Goal: Understand process/instructions

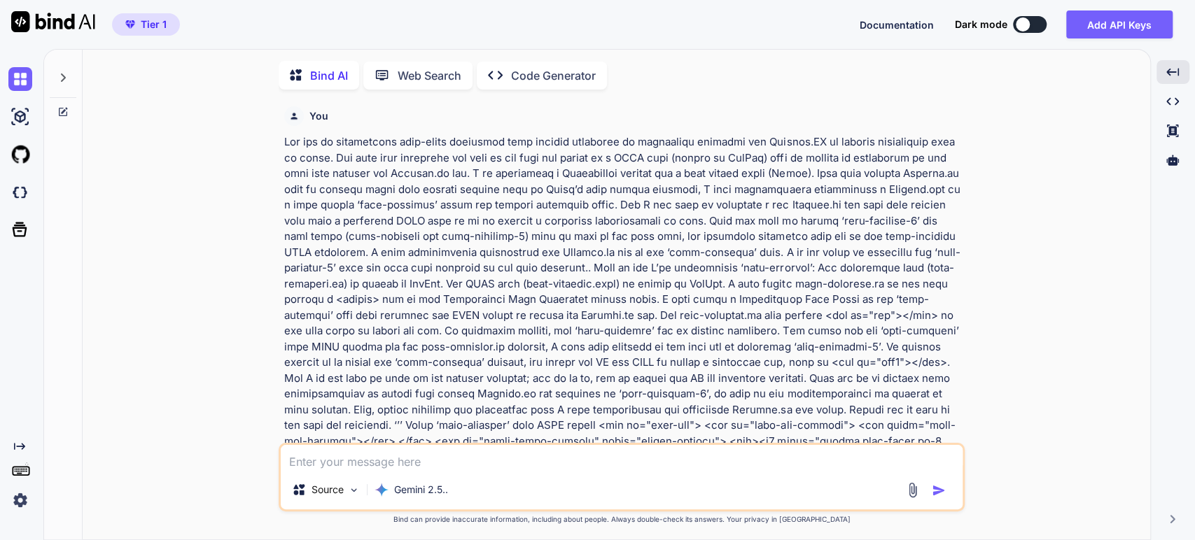
scroll to position [11554, 0]
type textarea "x"
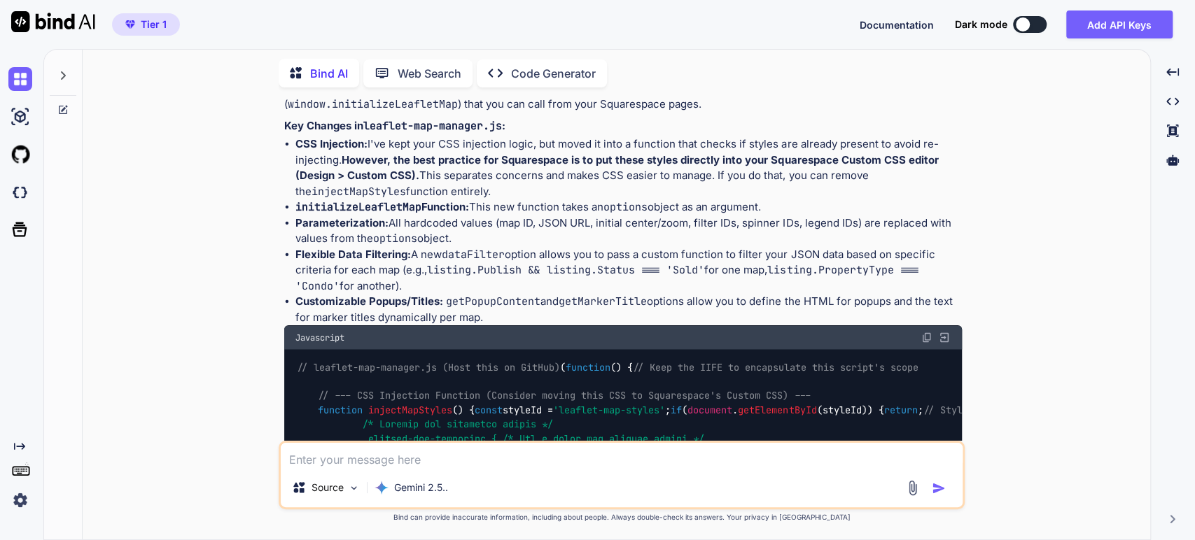
scroll to position [1674, 0]
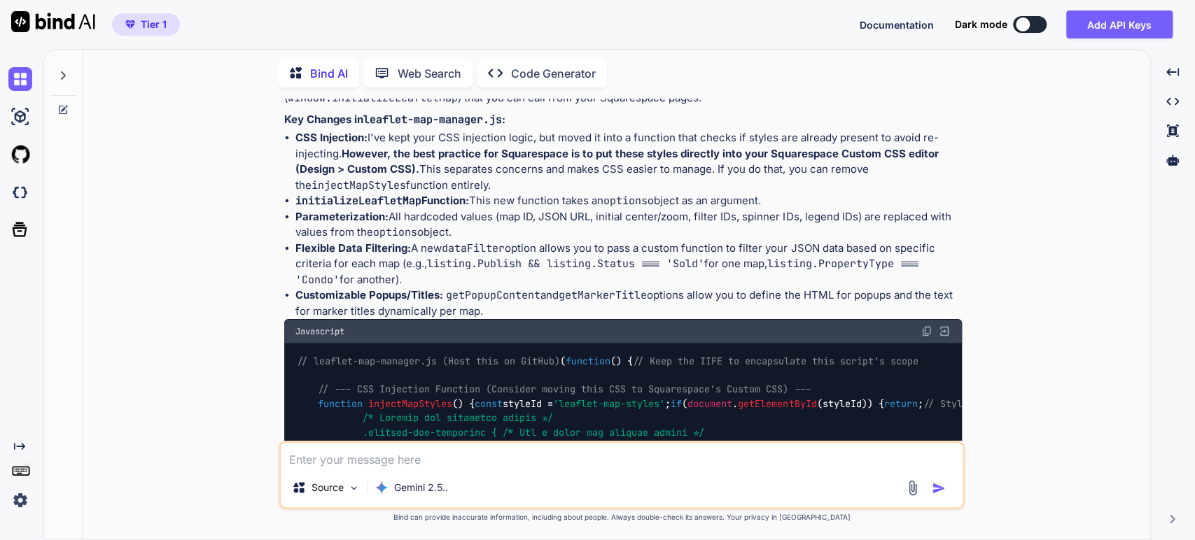
click at [328, 357] on span "// leaflet-map-manager.js (Host this on GitHub)" at bounding box center [428, 361] width 263 height 13
click at [926, 334] on img at bounding box center [926, 331] width 11 height 11
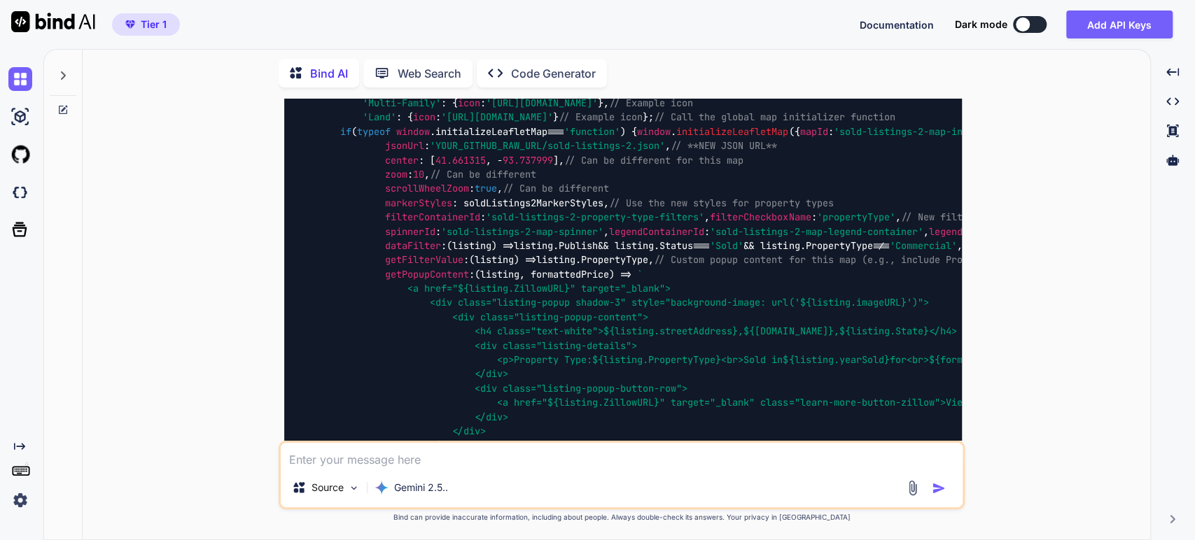
scroll to position [7896, 0]
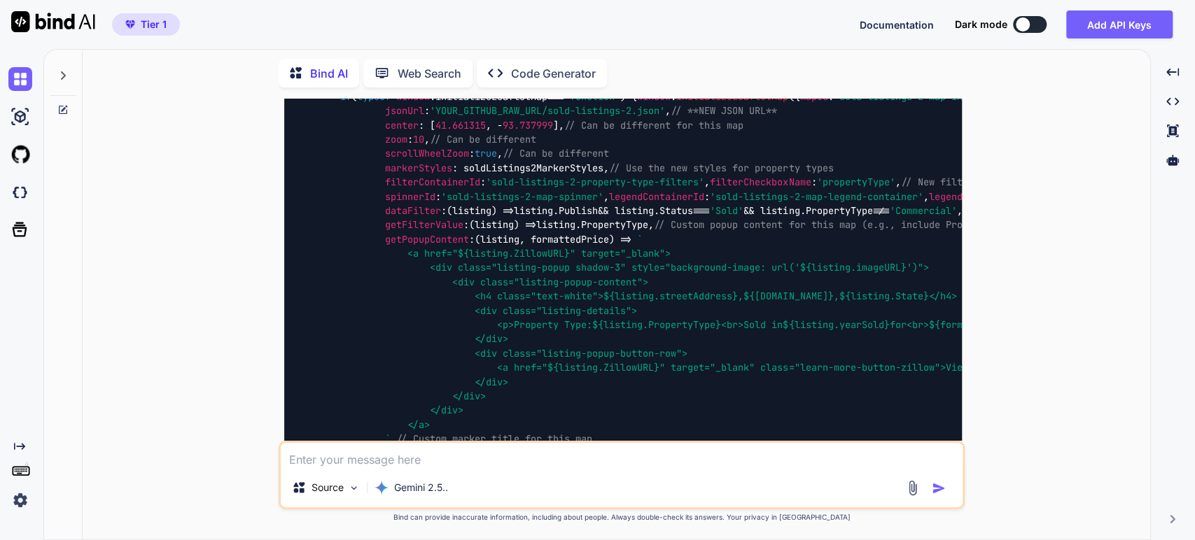
scroll to position [8051, 0]
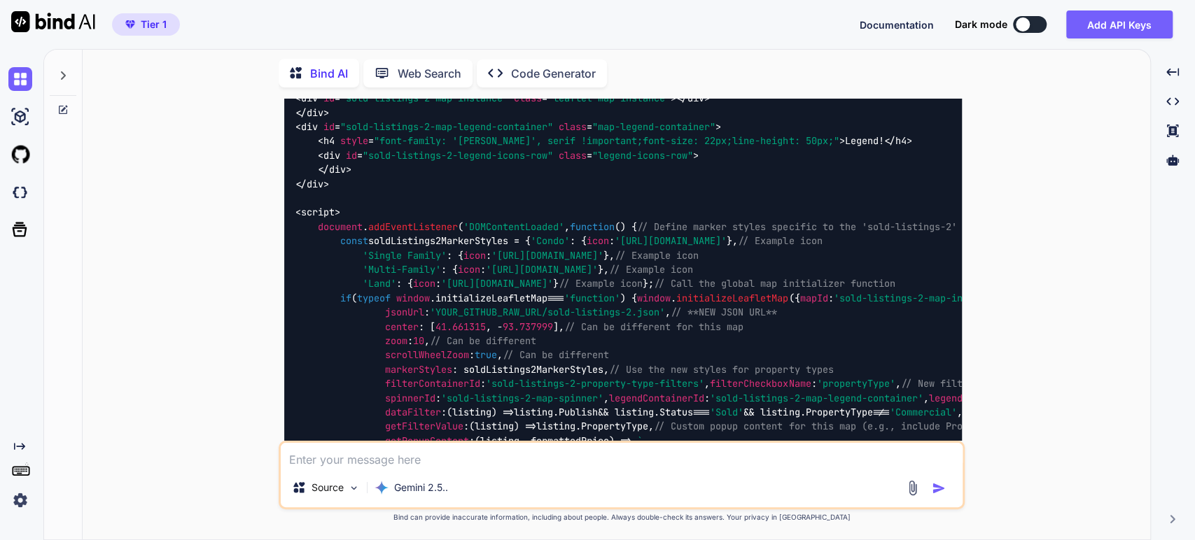
scroll to position [7818, 0]
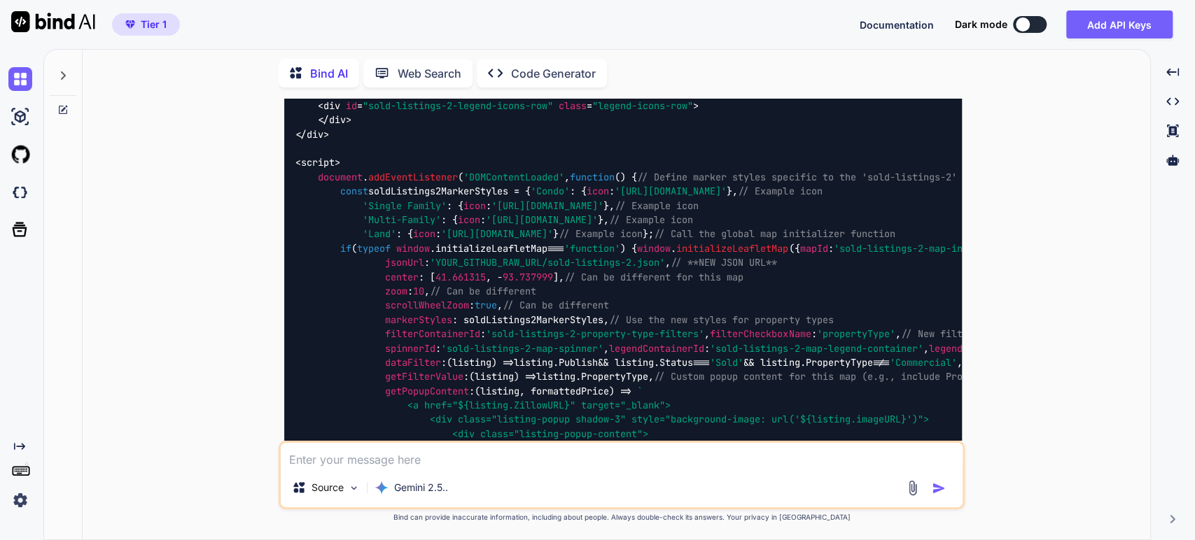
scroll to position [8051, 0]
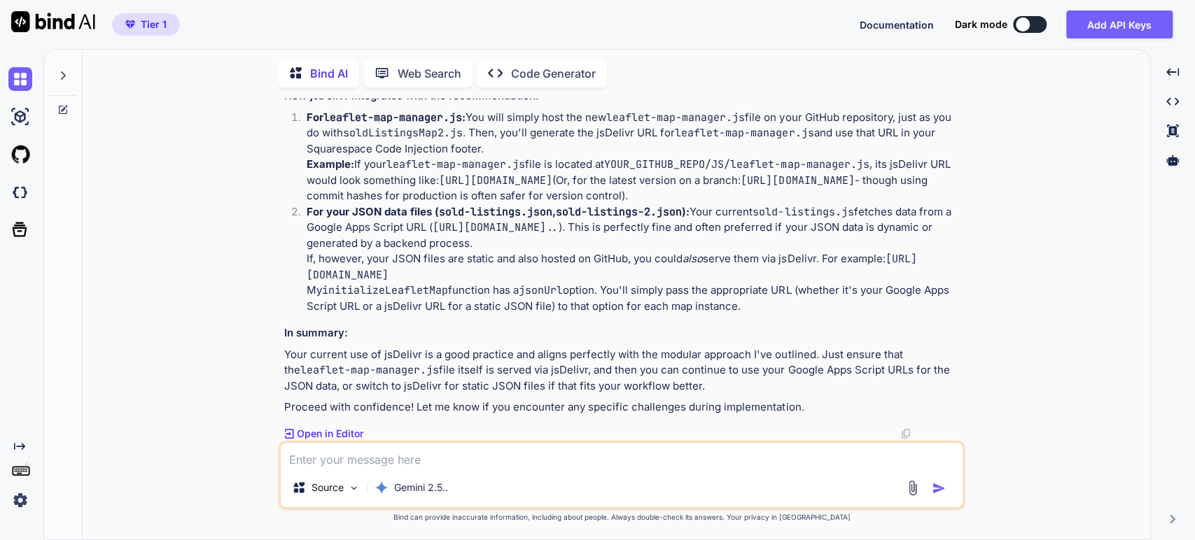
scroll to position [9607, 0]
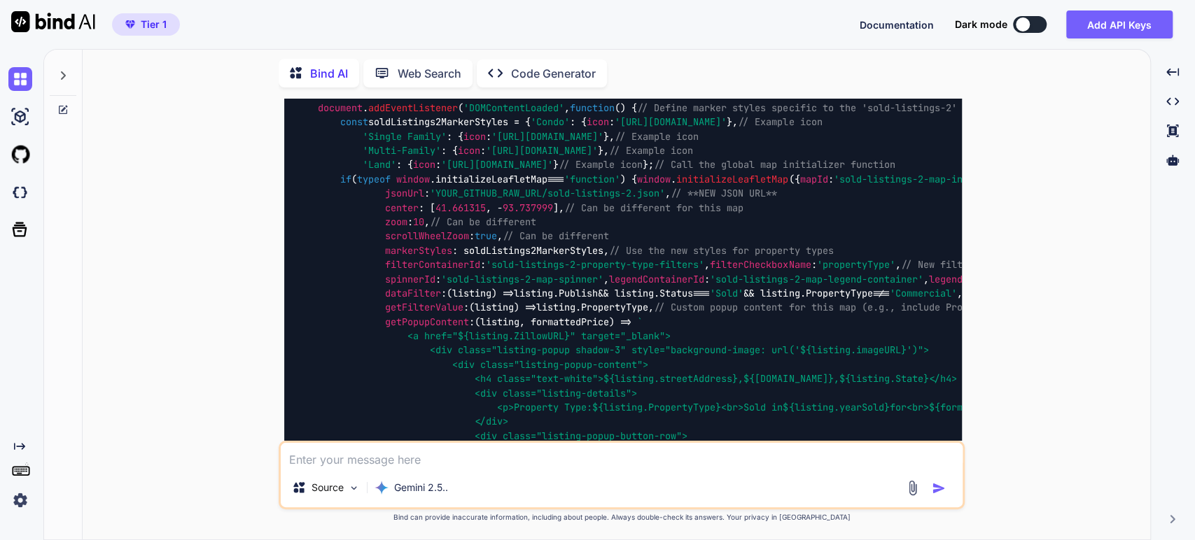
scroll to position [8051, 0]
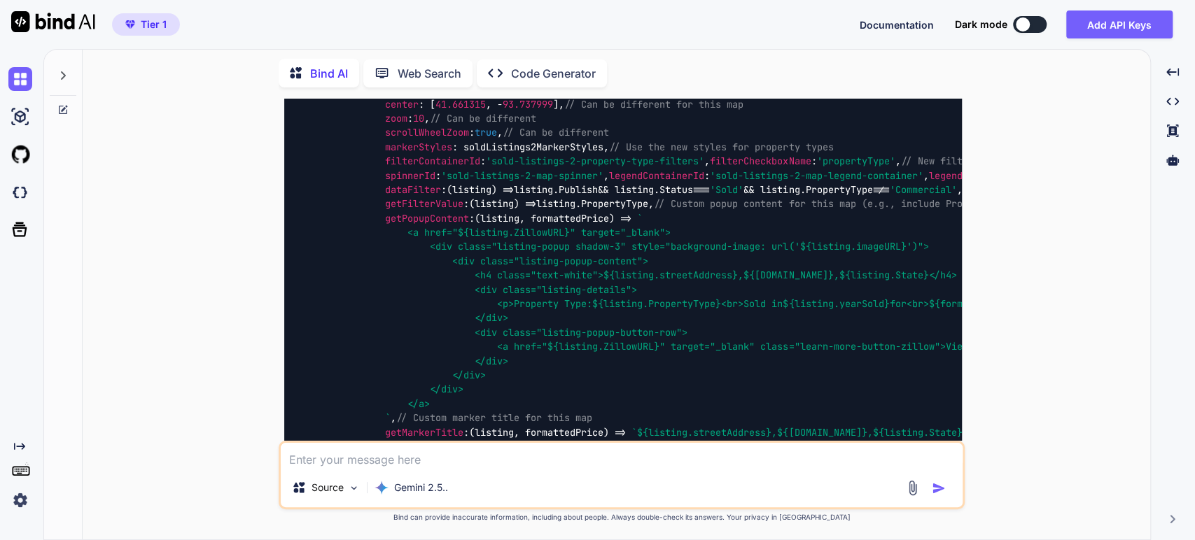
scroll to position [8362, 0]
